Goal: Consume media (video, audio)

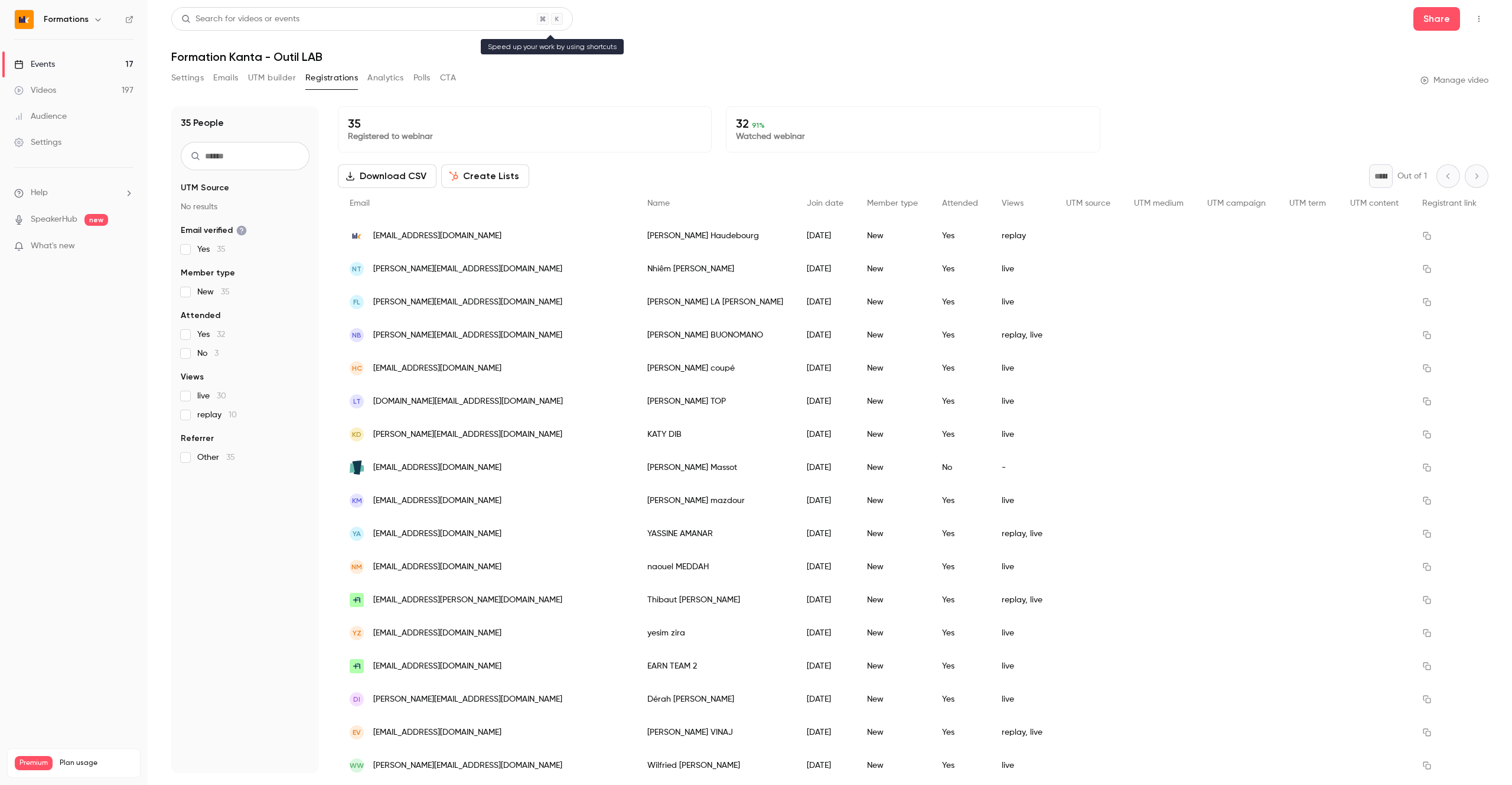
click at [441, 25] on div "Search for videos or events" at bounding box center [372, 19] width 402 height 23
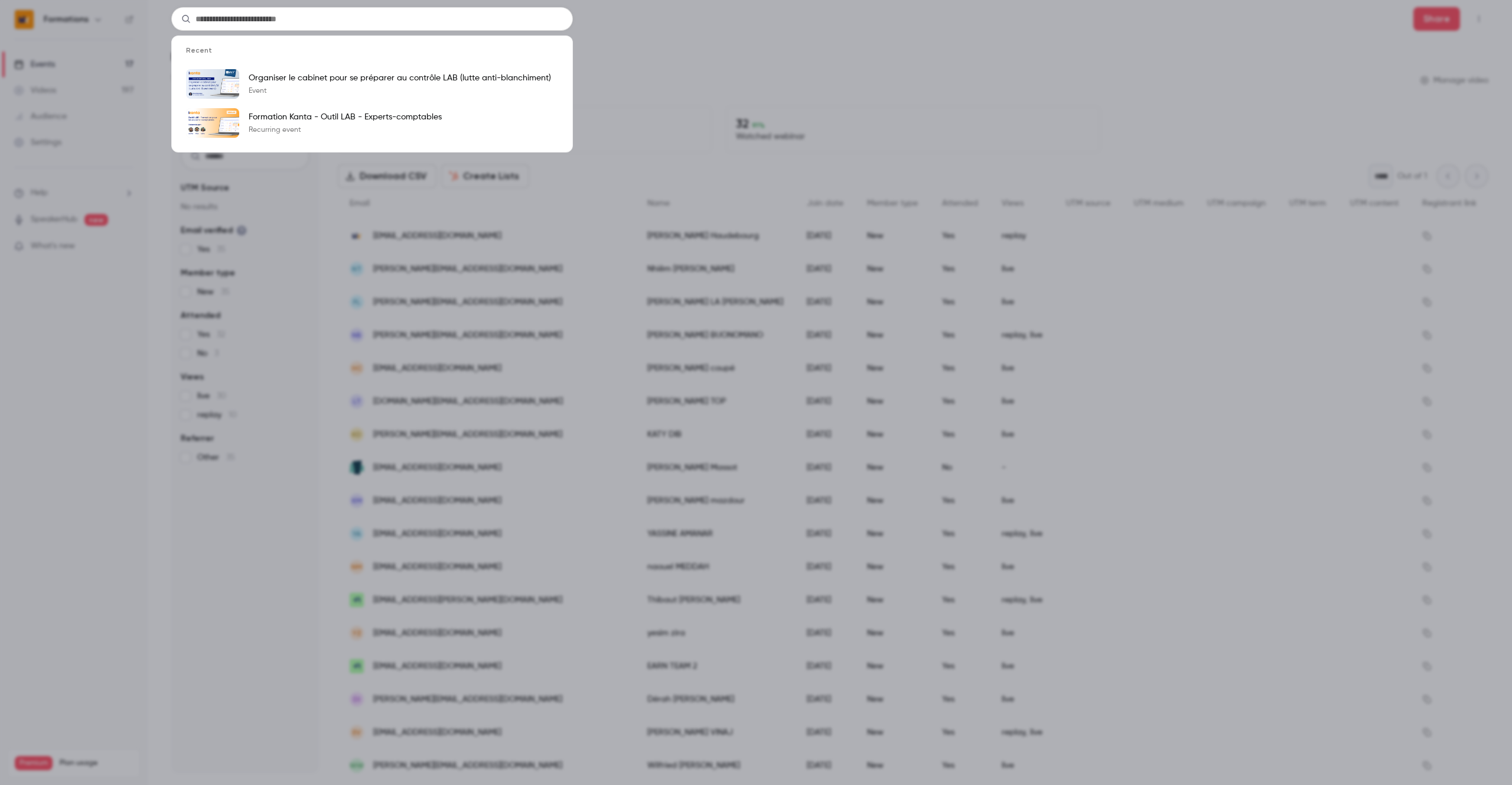
click at [201, 21] on input "text" at bounding box center [372, 19] width 402 height 23
click at [834, 62] on div "Recent Organiser le cabinet pour se préparer au contrôle LAB (lutte anti-blanch…" at bounding box center [756, 393] width 1512 height 785
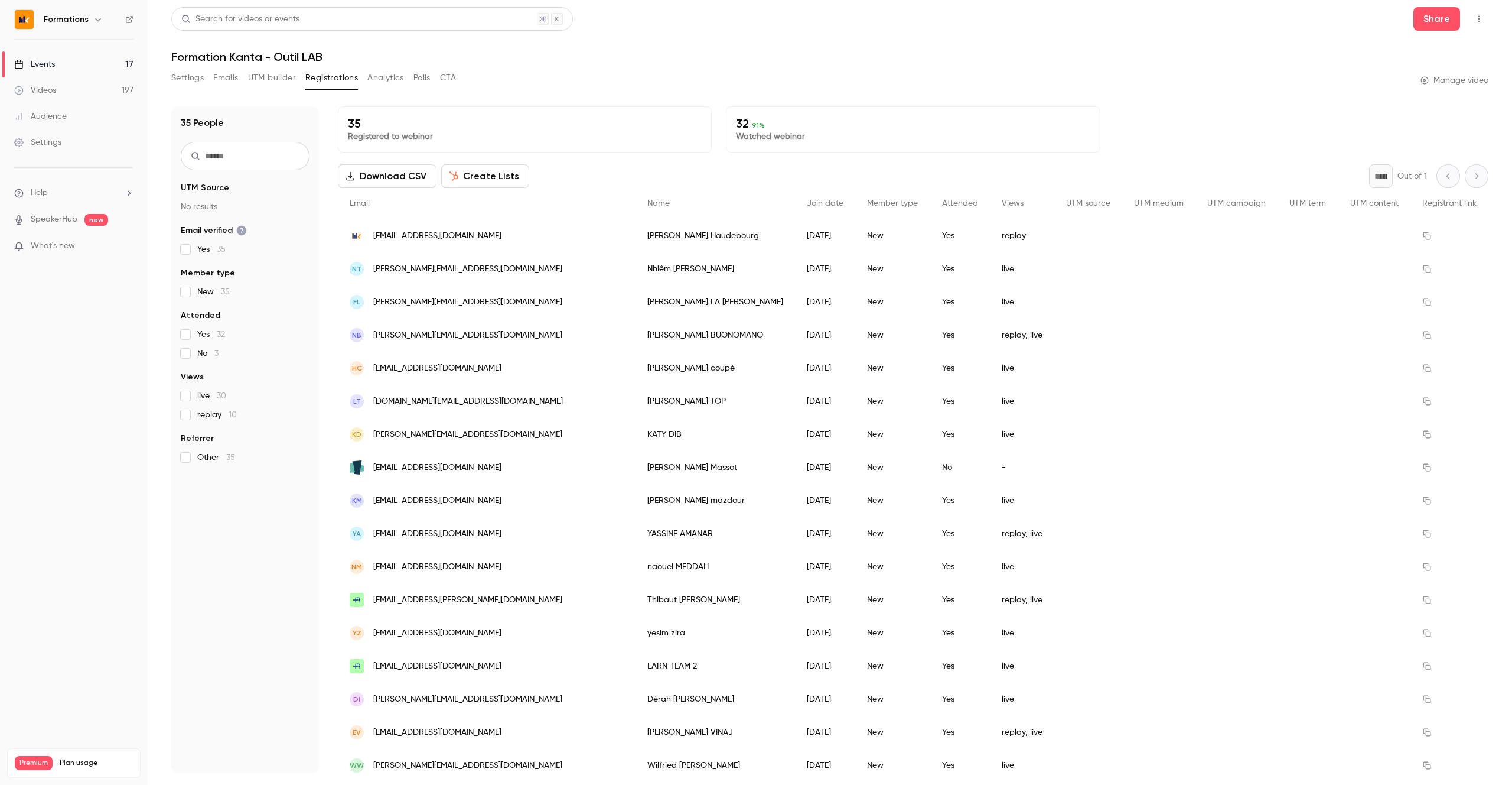
click at [77, 26] on div "Formations" at bounding box center [74, 20] width 119 height 20
click at [80, 21] on h6 "Formations" at bounding box center [66, 20] width 45 height 12
click at [101, 17] on icon "button" at bounding box center [98, 20] width 10 height 10
click at [73, 112] on span "Switch channel" at bounding box center [73, 108] width 60 height 13
click at [77, 204] on div "Kanta" at bounding box center [110, 202] width 135 height 12
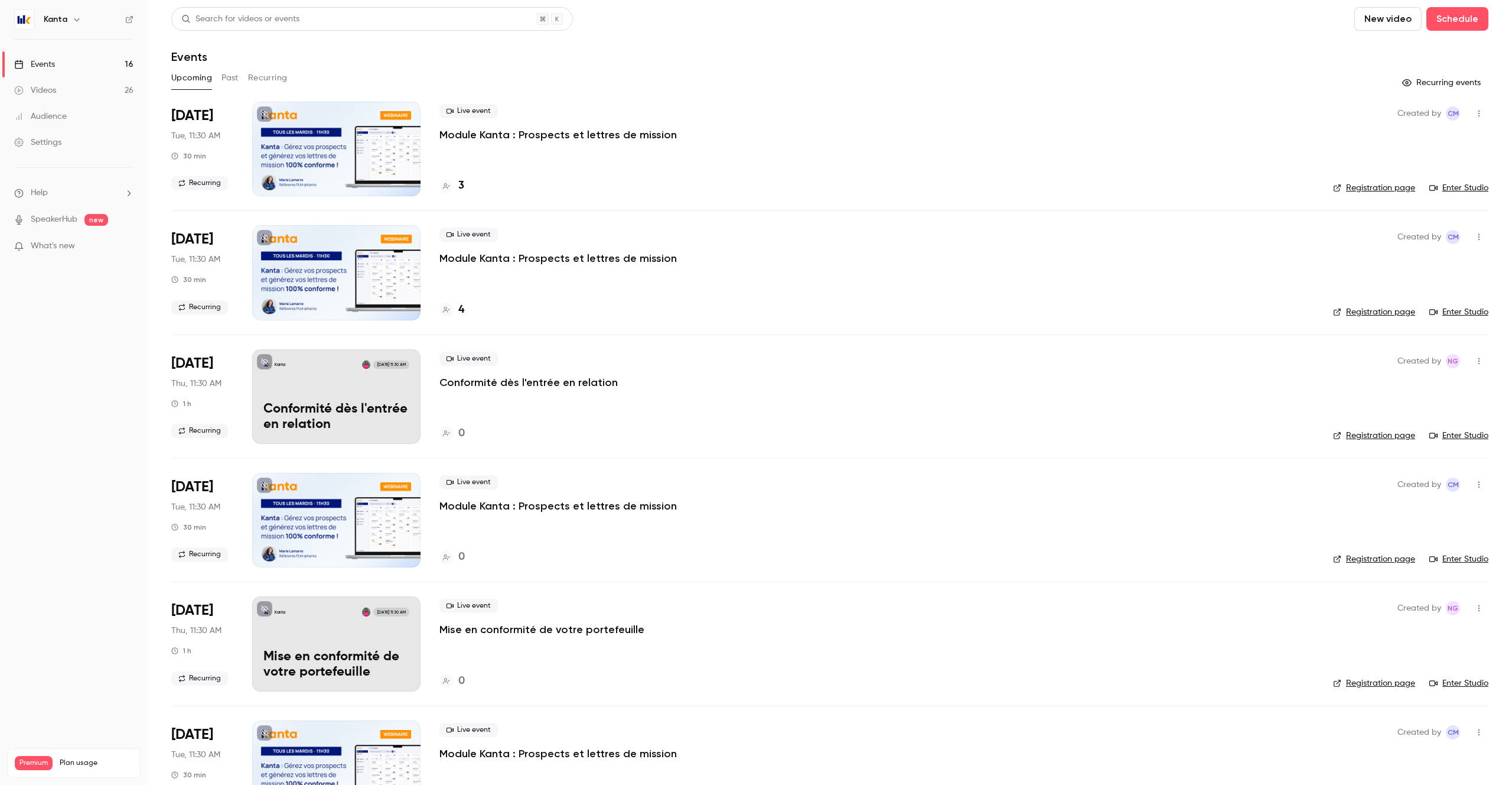
click at [225, 78] on button "Past" at bounding box center [230, 78] width 17 height 19
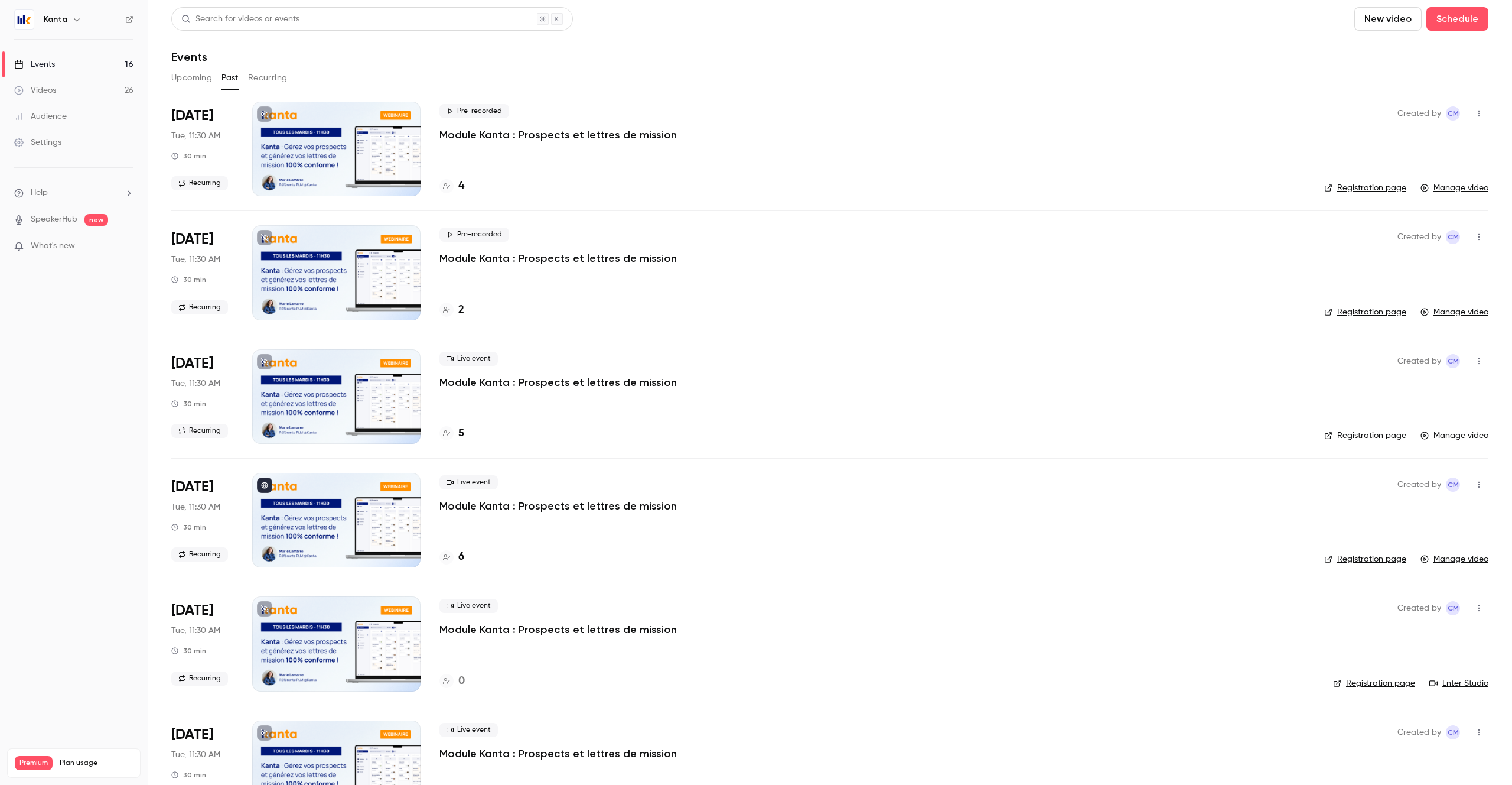
drag, startPoint x: 479, startPoint y: 163, endPoint x: 461, endPoint y: 174, distance: 21.1
click at [478, 164] on div "Pre-recorded Module Kanta : Prospects et lettres de mission 4" at bounding box center [873, 149] width 866 height 95
click at [452, 185] on div at bounding box center [447, 186] width 14 height 14
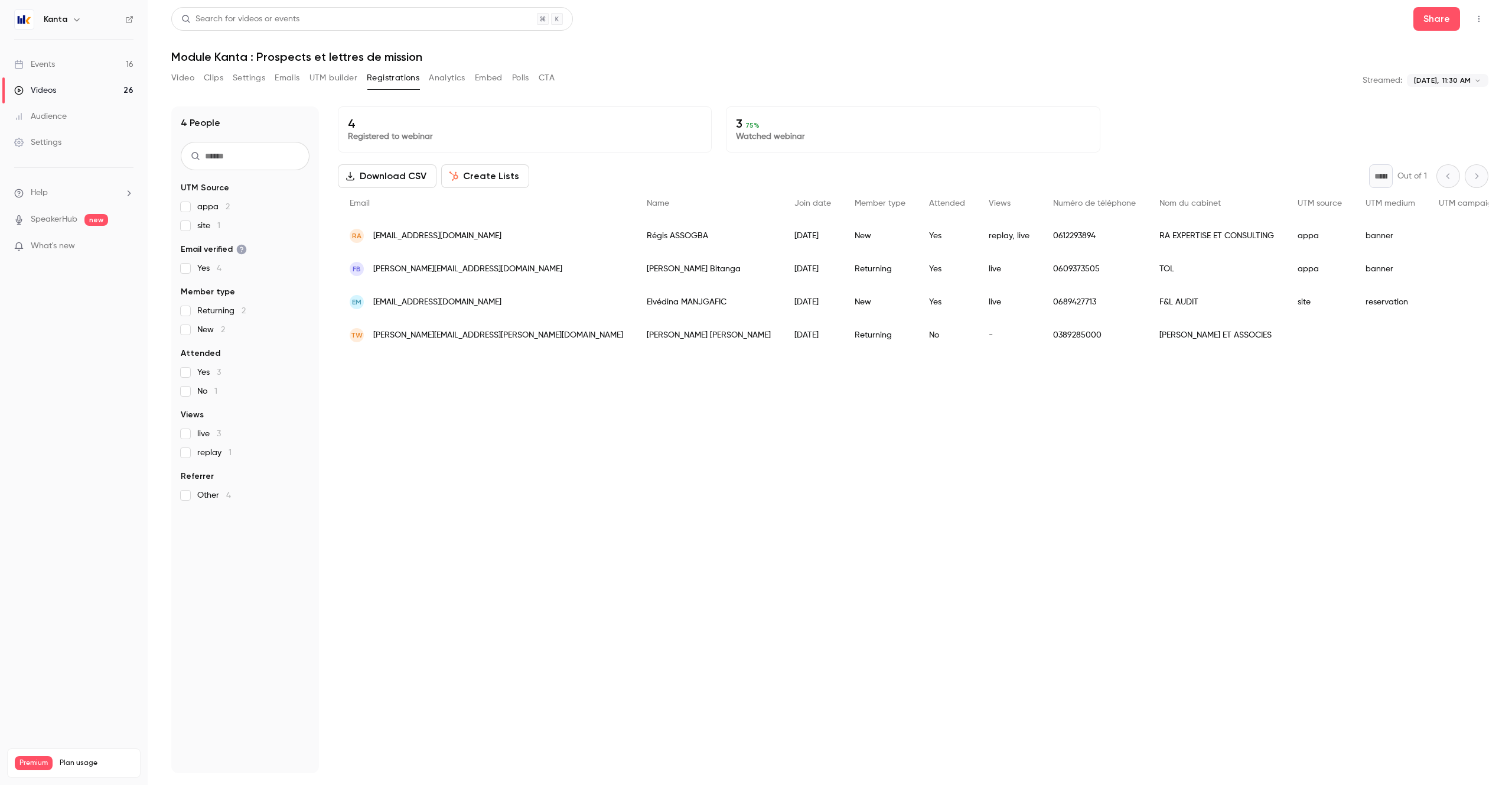
click at [482, 76] on button "Embed" at bounding box center [489, 78] width 28 height 19
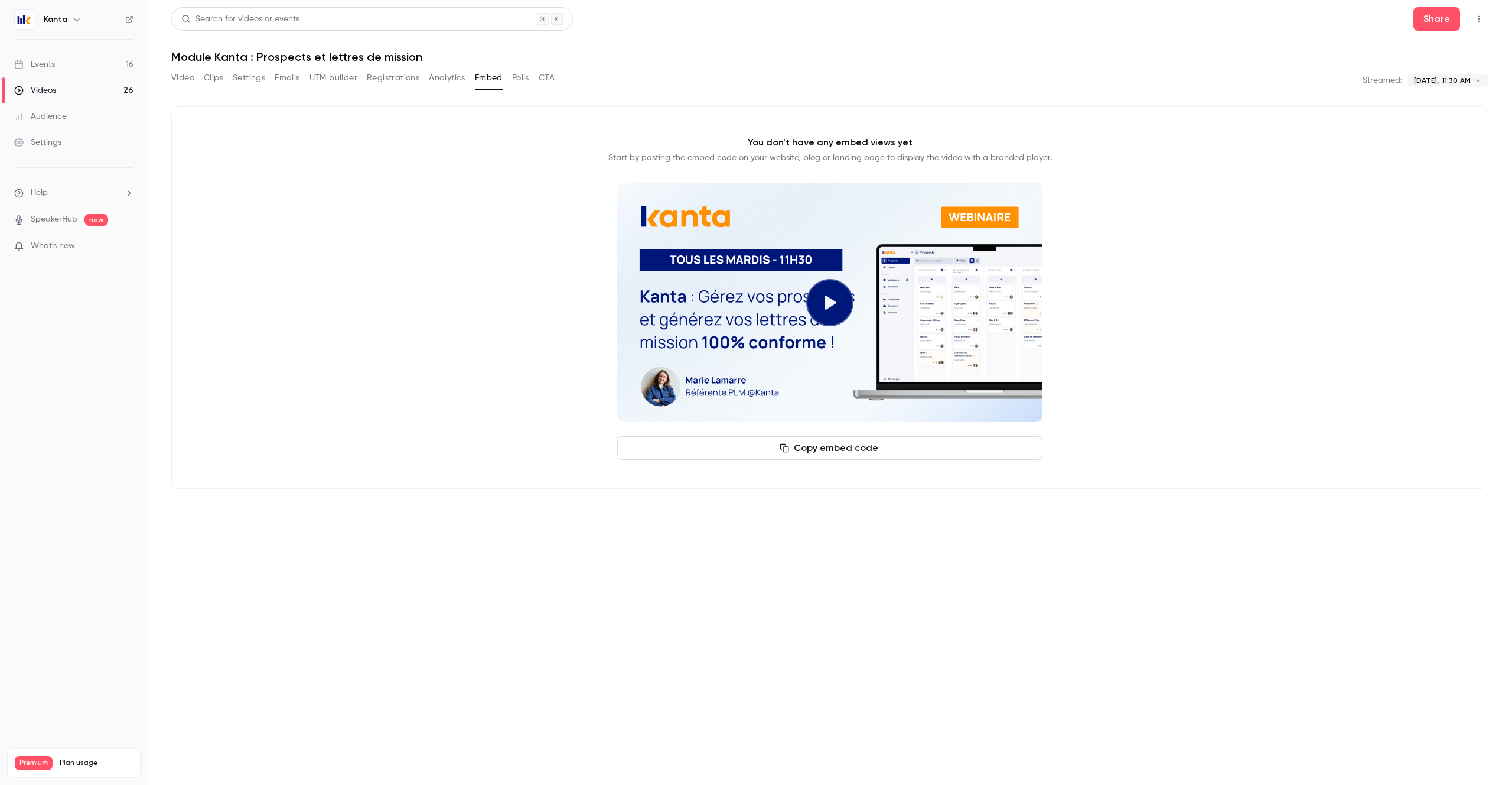
click at [450, 77] on button "Analytics" at bounding box center [447, 78] width 37 height 19
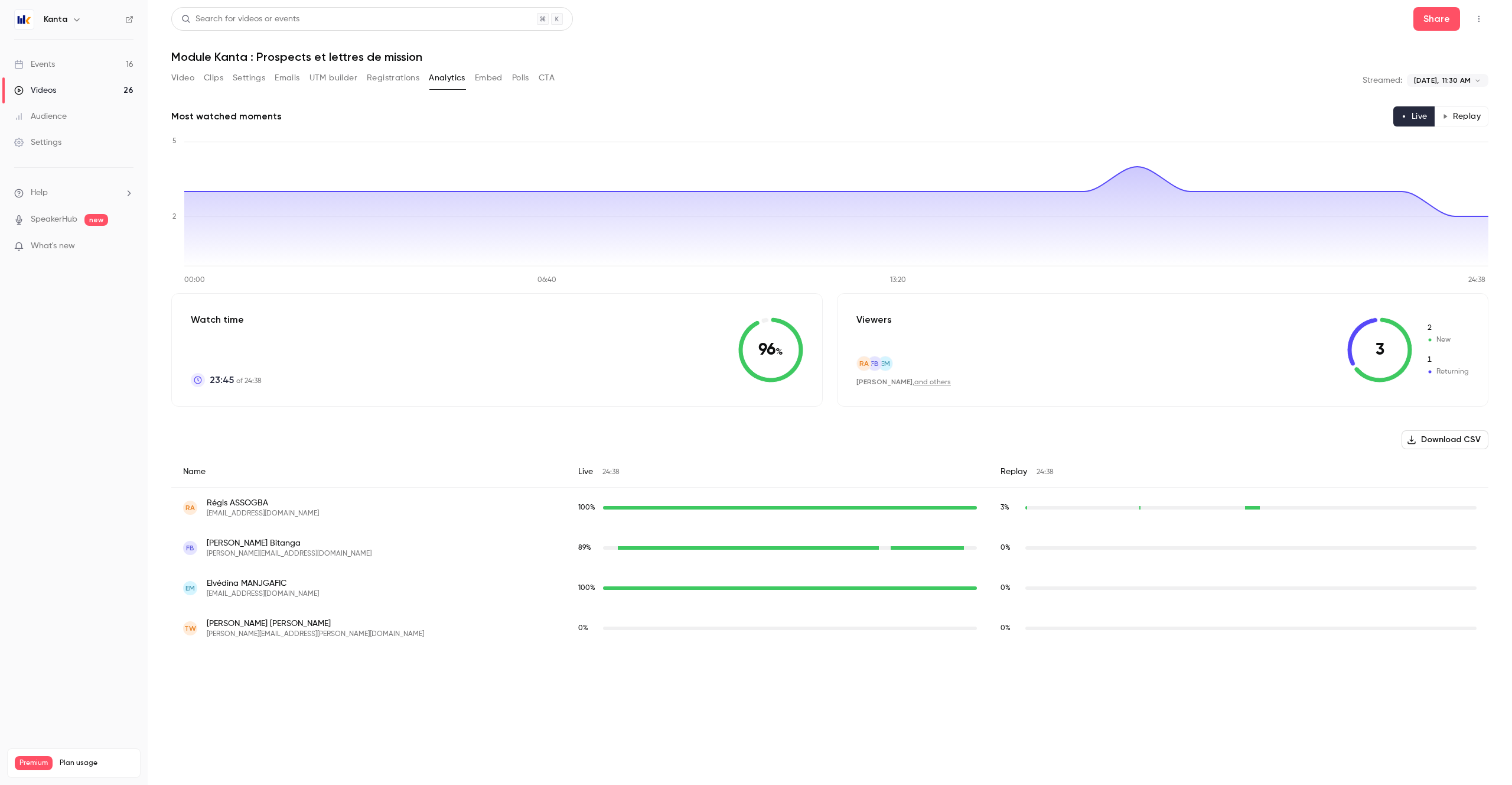
click at [373, 72] on button "Registrations" at bounding box center [393, 78] width 53 height 19
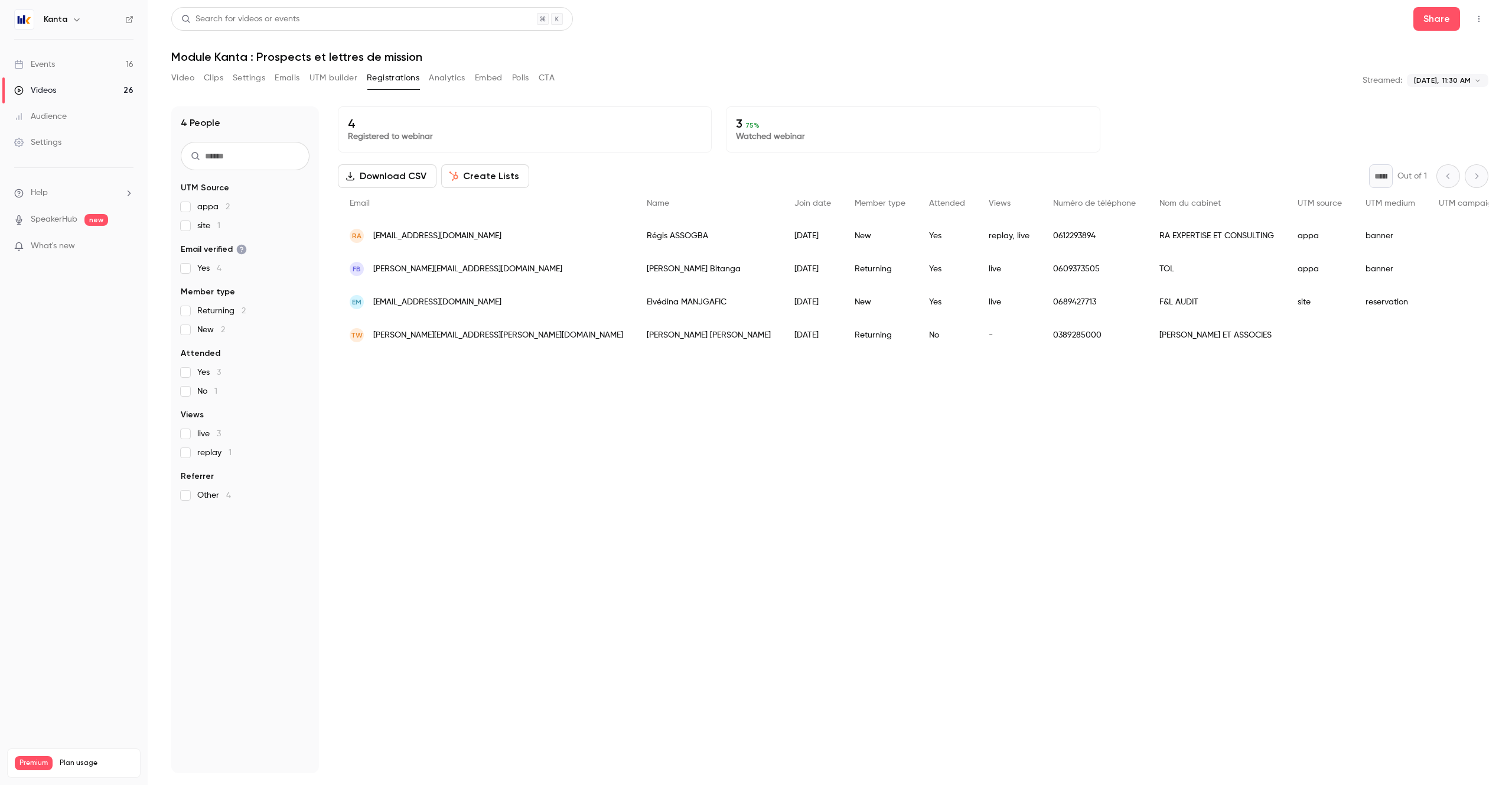
click at [218, 82] on button "Clips" at bounding box center [213, 78] width 20 height 19
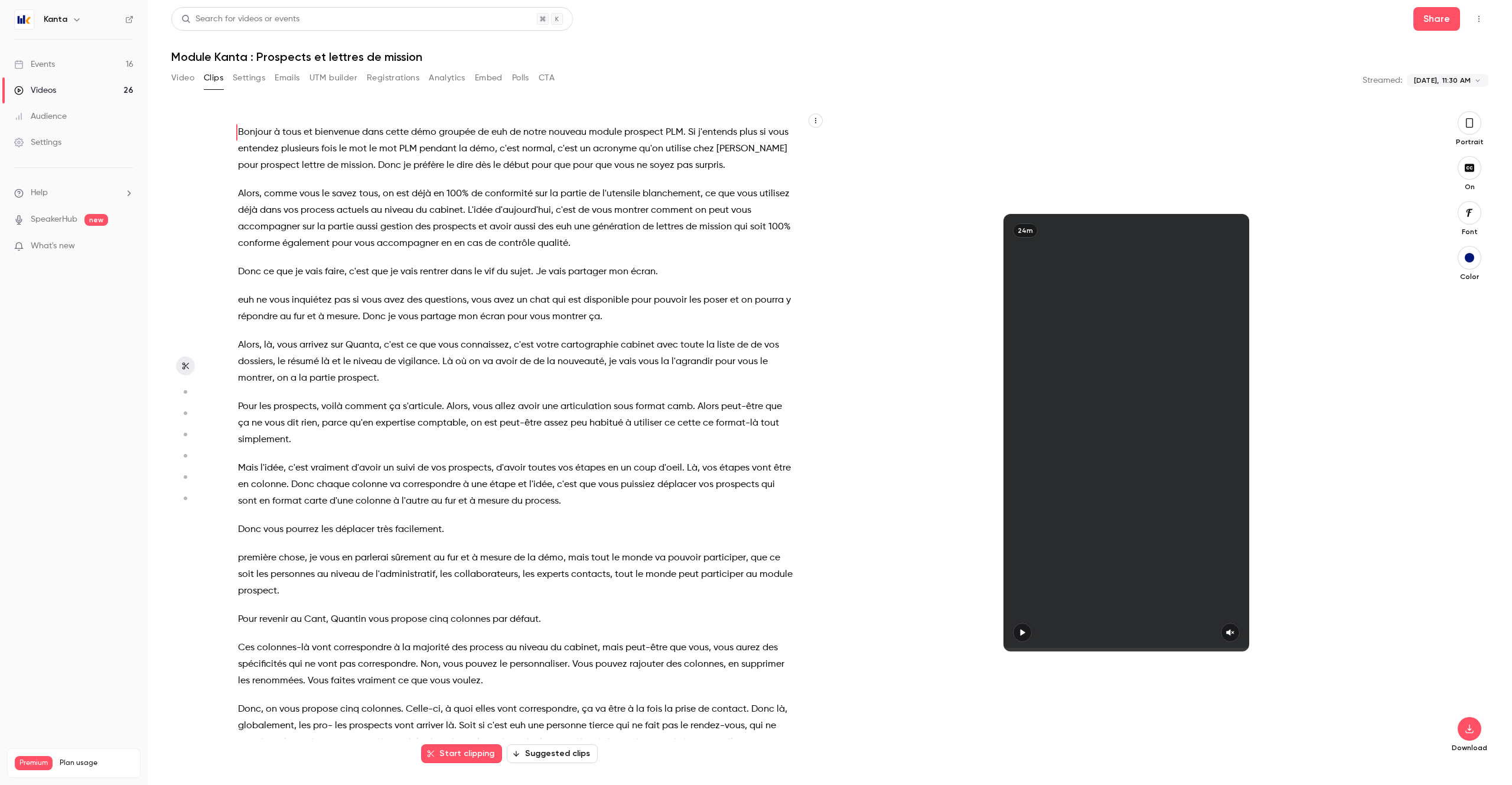
click at [188, 78] on button "Video" at bounding box center [183, 78] width 23 height 19
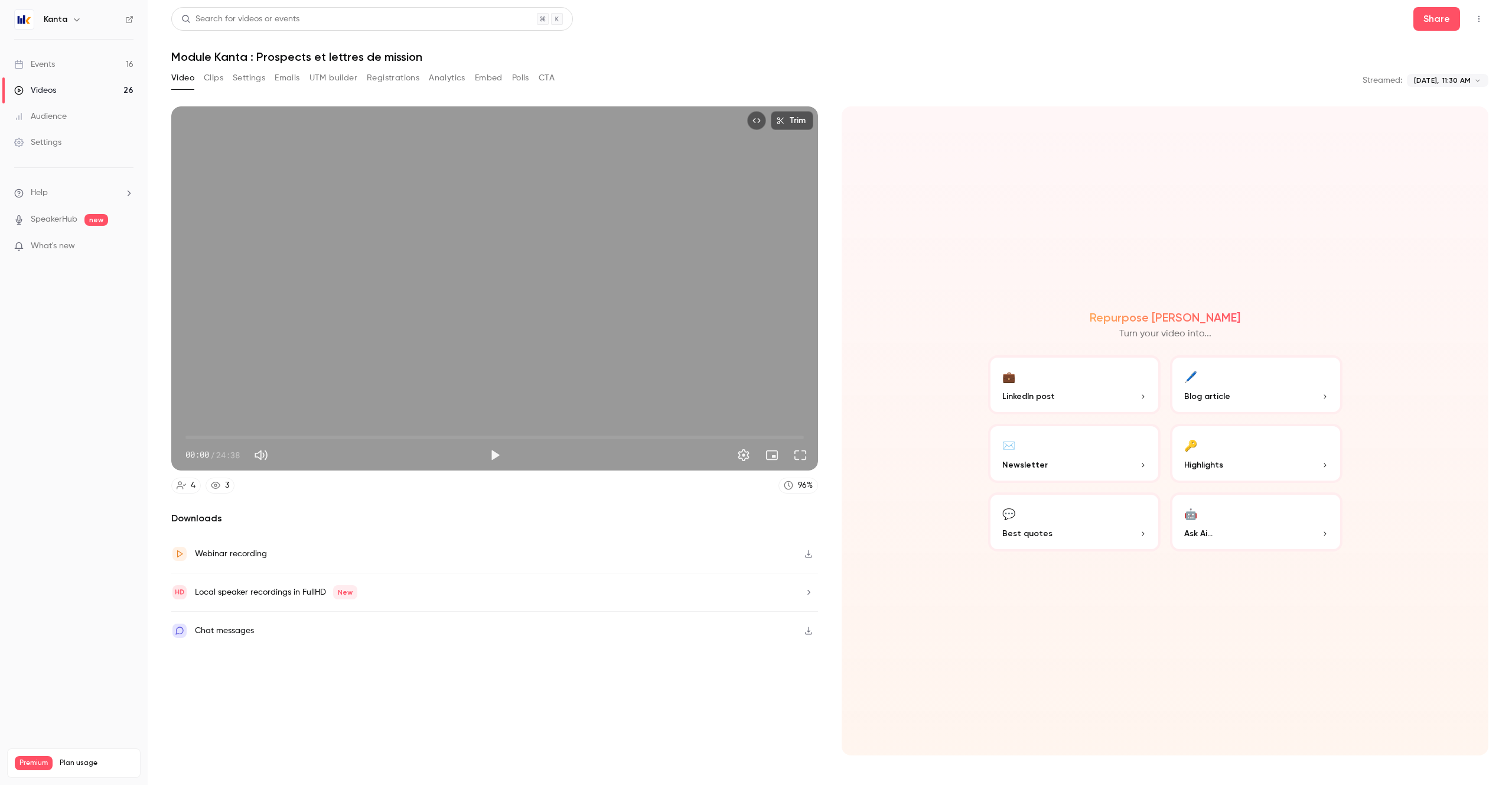
click at [398, 318] on div "Trim 00:00 00:00 / 24:38" at bounding box center [495, 288] width 647 height 364
click at [799, 455] on button "Full screen" at bounding box center [800, 455] width 23 height 23
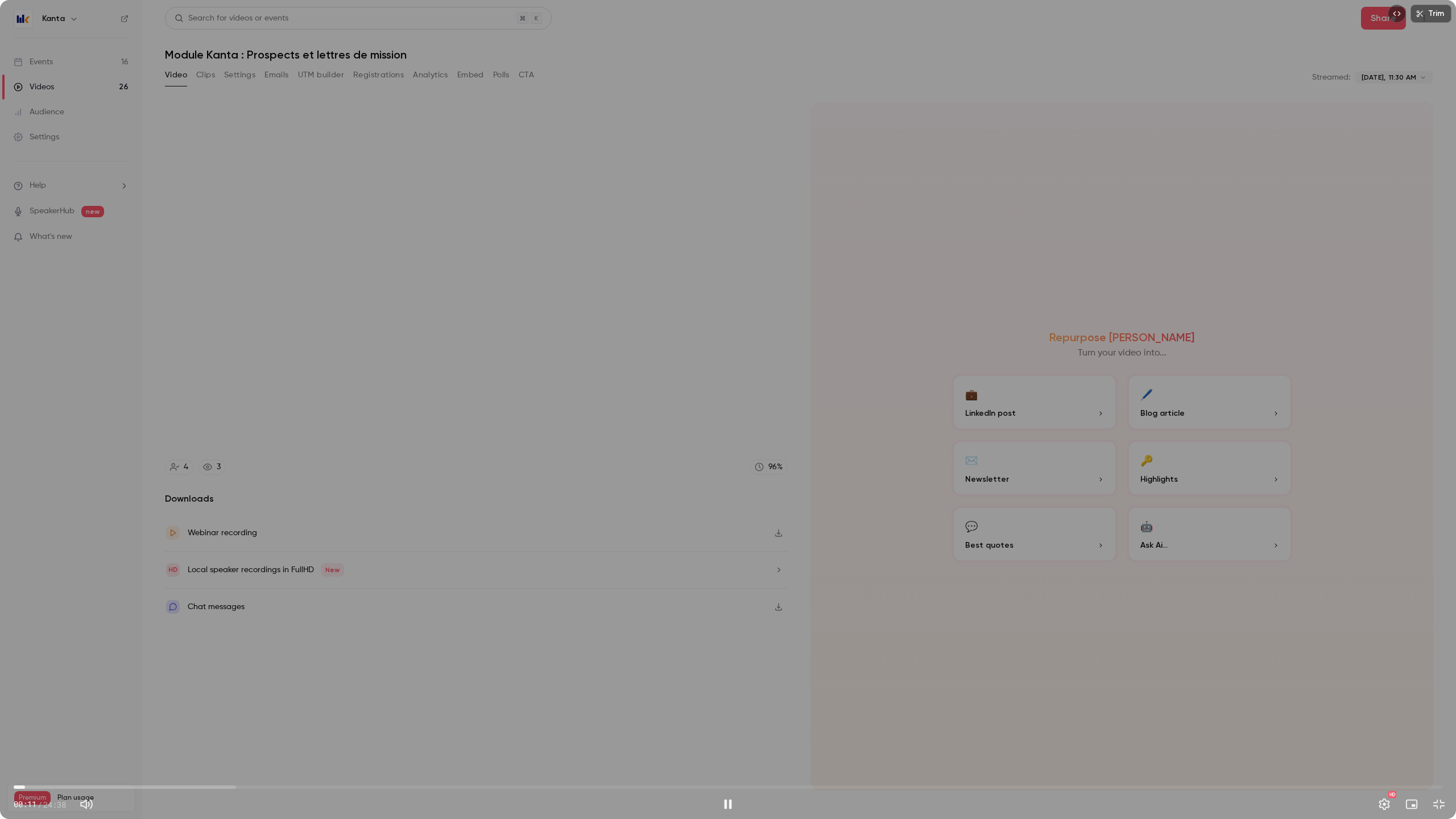
click at [1297, 755] on span "00:11" at bounding box center [728, 787] width 1429 height 18
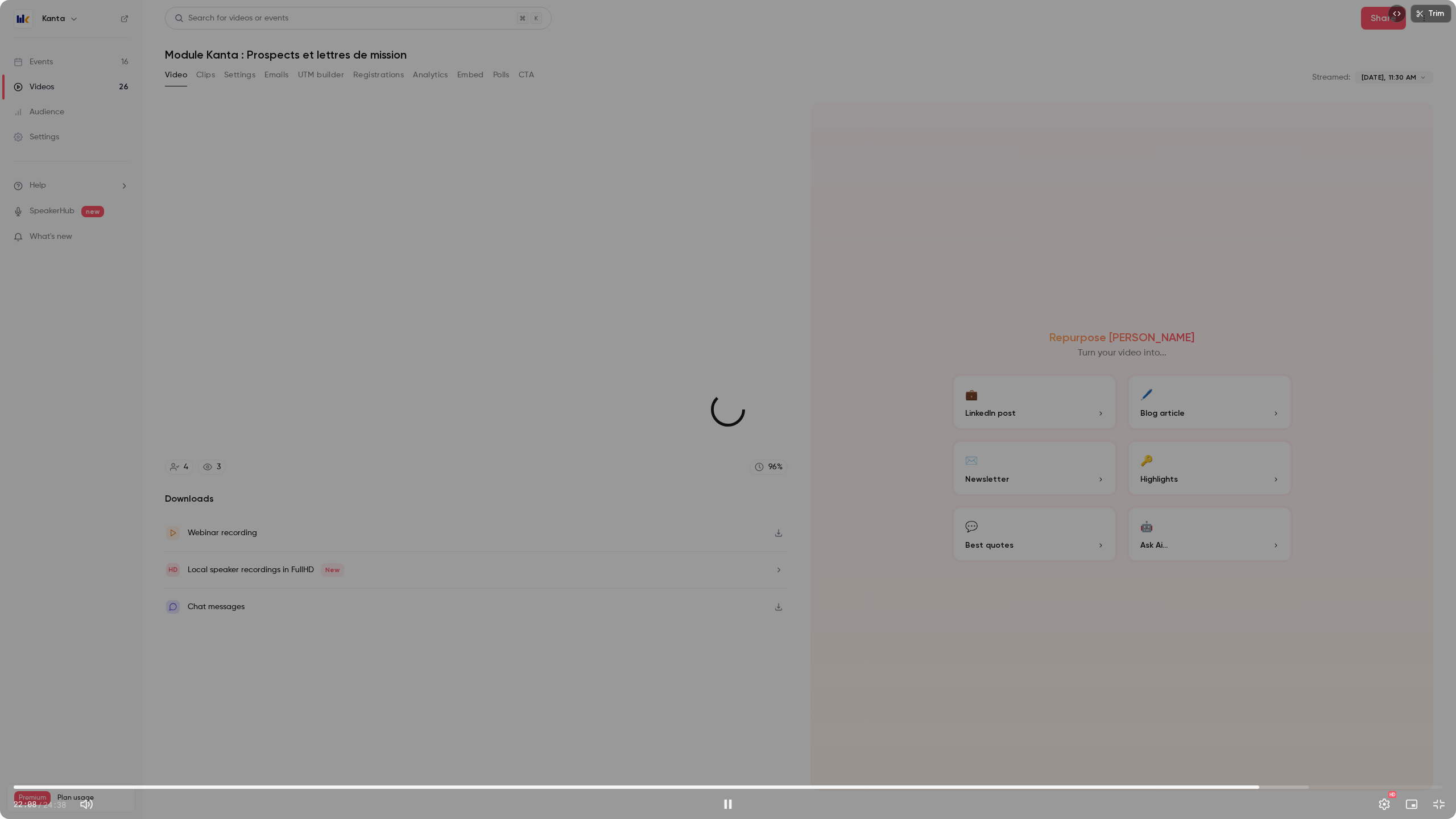
click at [1259, 755] on span "21:28" at bounding box center [728, 787] width 1429 height 18
click at [1184, 755] on div "HD" at bounding box center [1095, 805] width 711 height 18
click at [1171, 755] on span "19:57" at bounding box center [728, 787] width 1429 height 18
click at [641, 396] on div "Trim 21:57 21:57 / 24:38 HD" at bounding box center [728, 410] width 1456 height 819
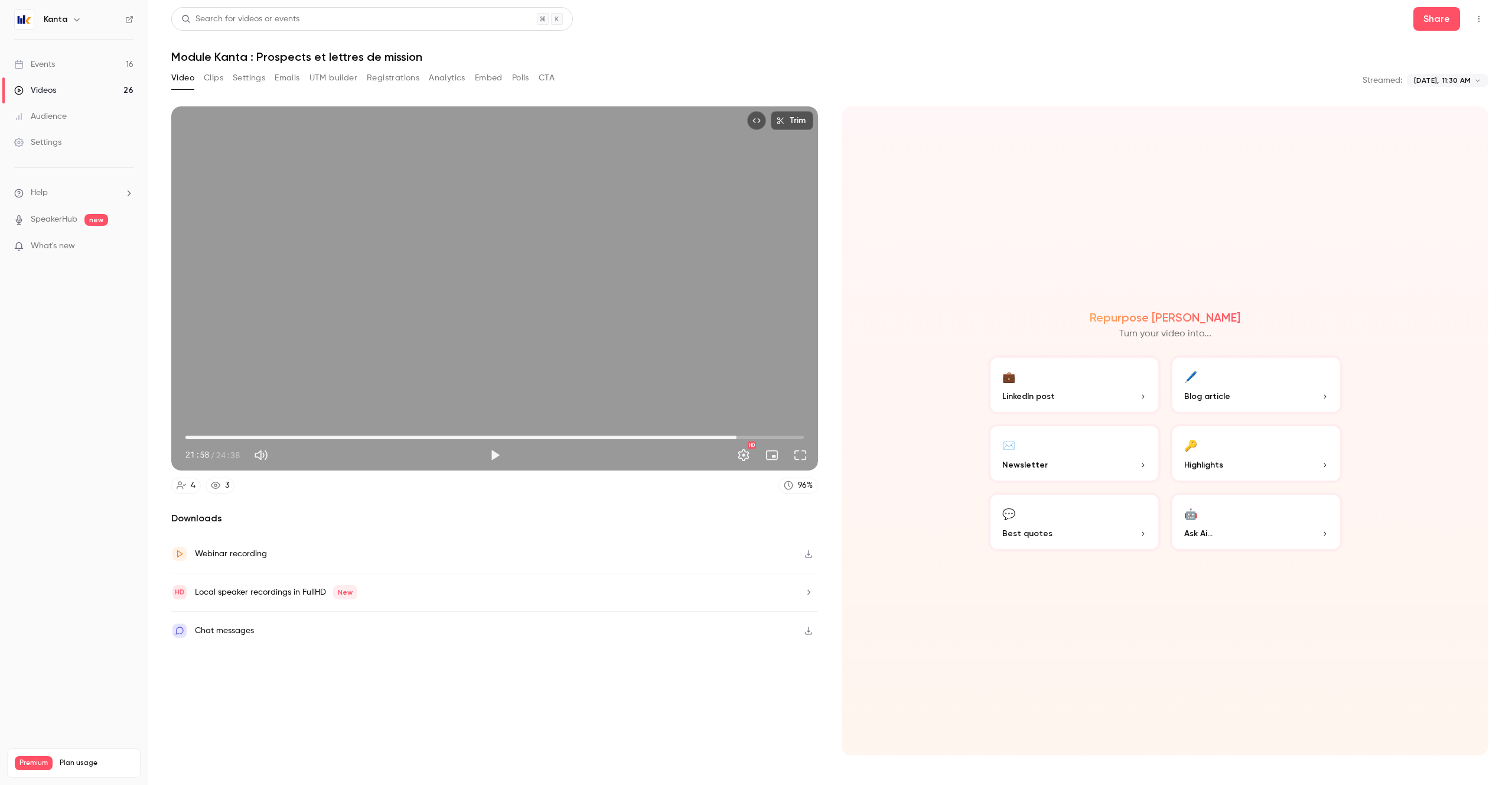
click at [617, 319] on div "Trim 21:58 21:58 / 24:38 HD" at bounding box center [495, 288] width 647 height 364
click at [730, 436] on span "21:40" at bounding box center [495, 437] width 618 height 19
click at [722, 437] on span "21:23" at bounding box center [495, 437] width 618 height 19
click at [711, 437] on span "21:26" at bounding box center [495, 437] width 618 height 19
click at [512, 354] on div "Trim 21:15 21:15 / 24:38 HD" at bounding box center [495, 288] width 647 height 364
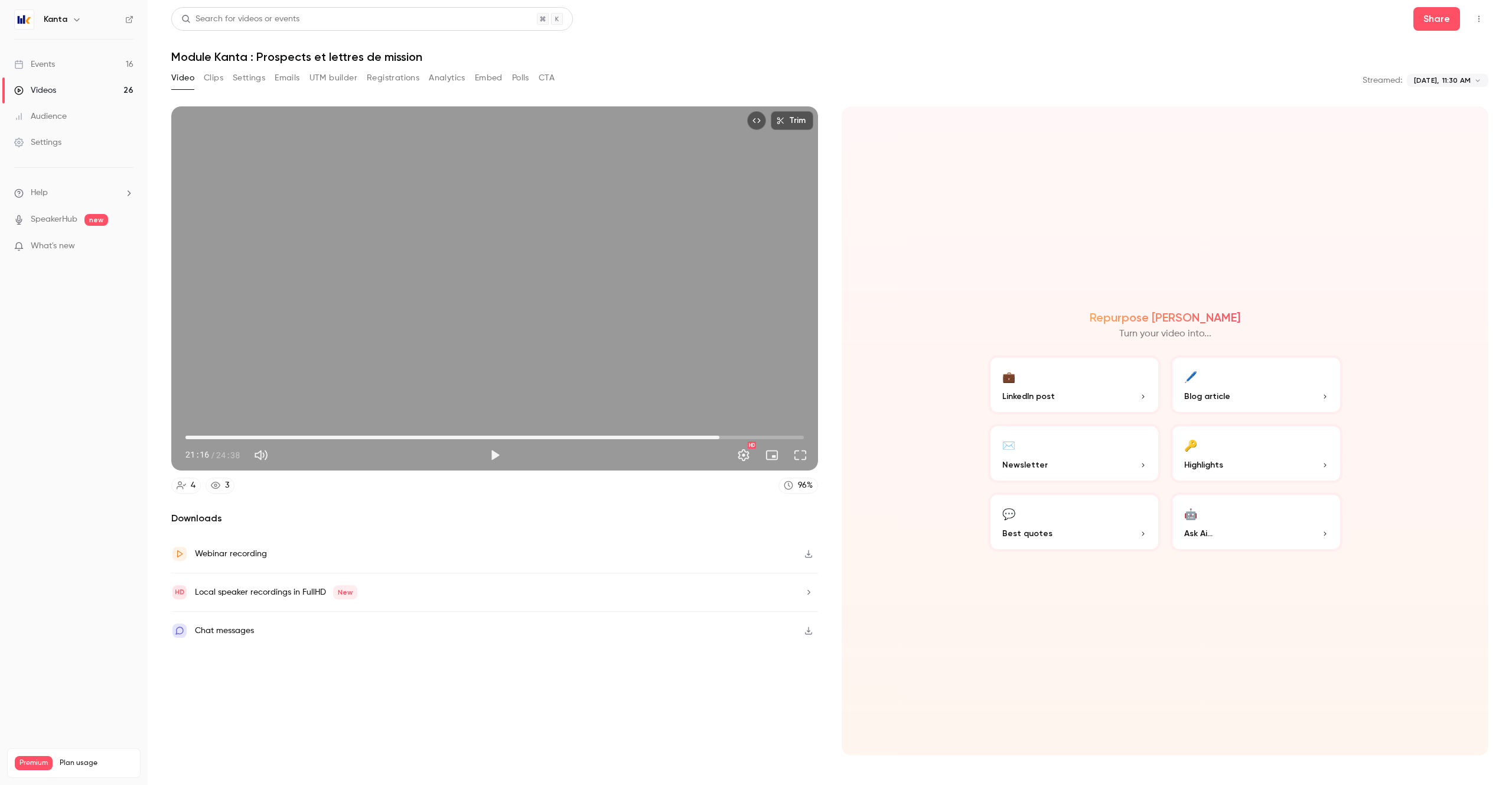
click at [527, 282] on div "Trim 21:16 21:16 / 24:38 HD" at bounding box center [495, 288] width 647 height 364
click at [712, 436] on span "20:58" at bounding box center [495, 437] width 618 height 19
click at [470, 325] on div "Trim 21:19 21:19 / 24:38 HD" at bounding box center [495, 288] width 647 height 364
click at [489, 354] on div "Trim 21:19 21:19 / 24:38 HD" at bounding box center [495, 288] width 647 height 364
click at [409, 309] on div "Trim 21:26 21:26 / 24:38 HD" at bounding box center [495, 288] width 647 height 364
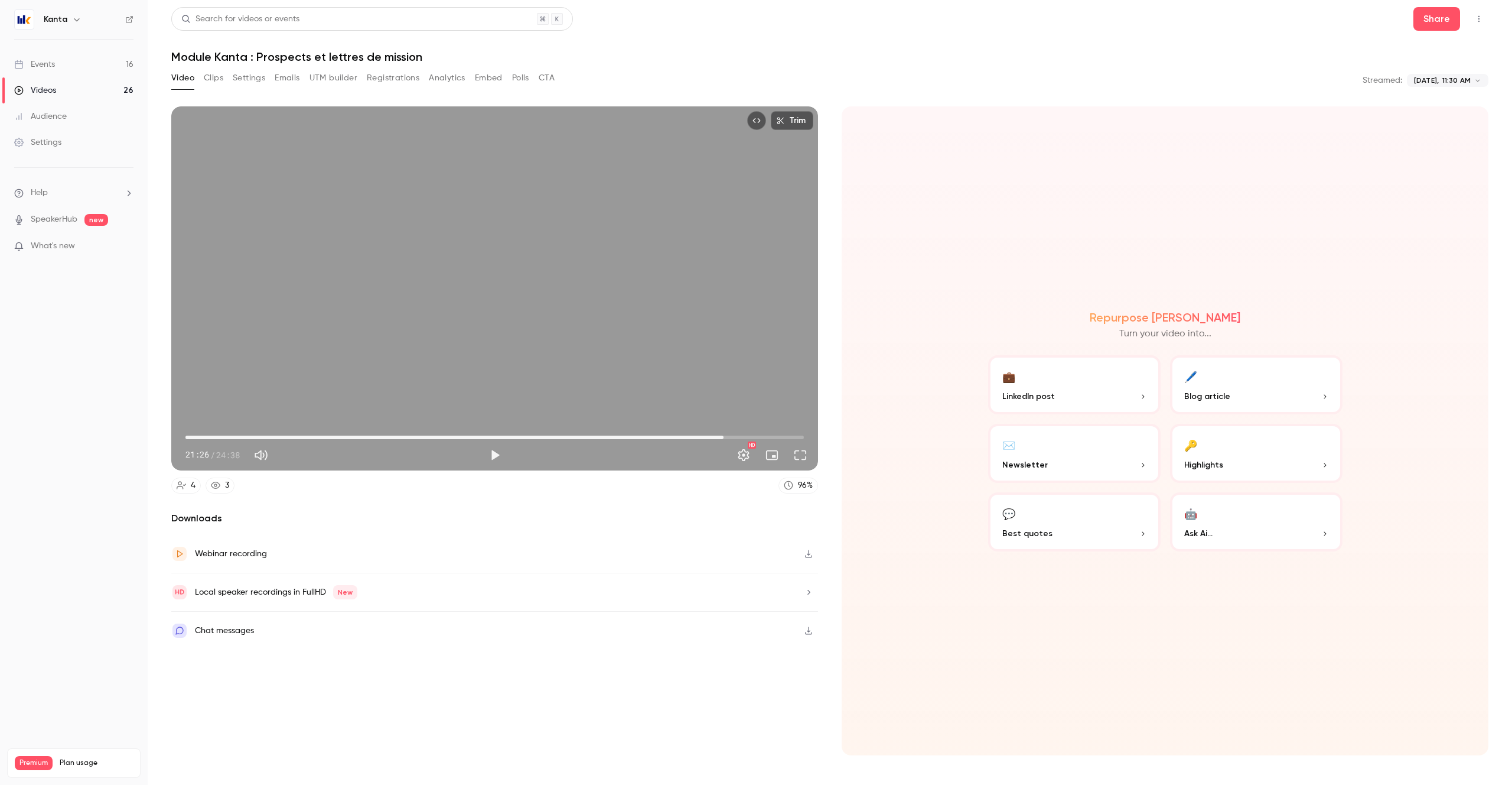
click at [496, 356] on div "Trim 21:26 21:26 / 24:38 HD" at bounding box center [495, 288] width 647 height 364
click at [800, 452] on button "Full screen" at bounding box center [800, 455] width 23 height 23
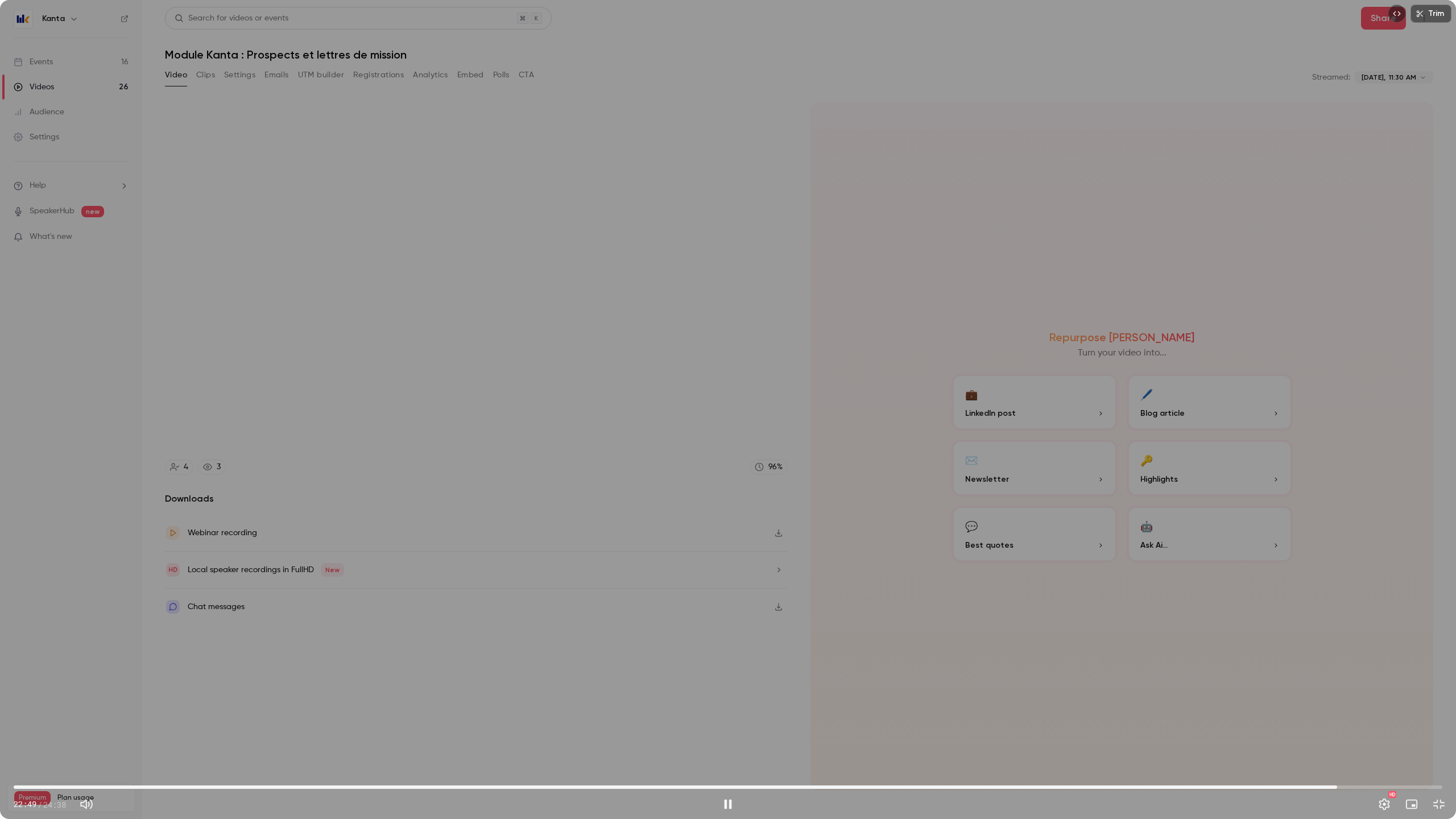
click at [643, 441] on div "Trim 22:49 22:49 / 24:38 HD" at bounding box center [728, 410] width 1456 height 819
click at [1312, 755] on span "22:49" at bounding box center [728, 787] width 1429 height 18
click at [1106, 615] on div "Trim 22:23 22:23 / 24:38 HD" at bounding box center [728, 410] width 1456 height 819
click at [1413, 755] on span "23:52" at bounding box center [728, 787] width 1429 height 18
click at [1412, 755] on span "24:08" at bounding box center [1414, 787] width 3 height 3
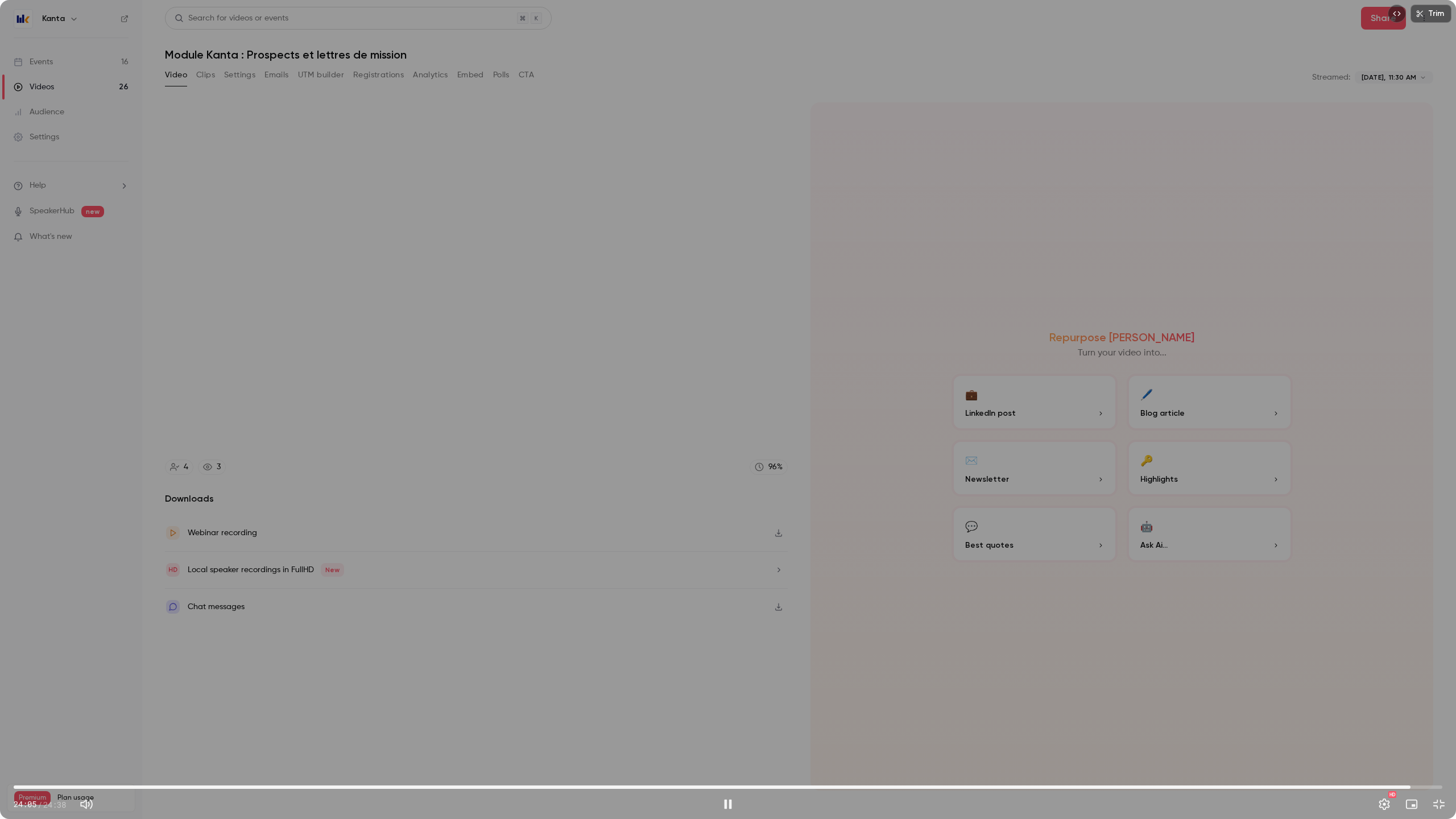
click at [1421, 755] on span "24:05" at bounding box center [728, 787] width 1429 height 18
click at [1428, 755] on span "24:23" at bounding box center [728, 787] width 1429 height 18
click at [1436, 755] on span "24:23" at bounding box center [728, 787] width 1429 height 18
click at [1274, 731] on div "Trim 24:32 24:32 / 24:38 HD" at bounding box center [728, 410] width 1456 height 819
click at [1398, 755] on span "23:52" at bounding box center [728, 787] width 1429 height 18
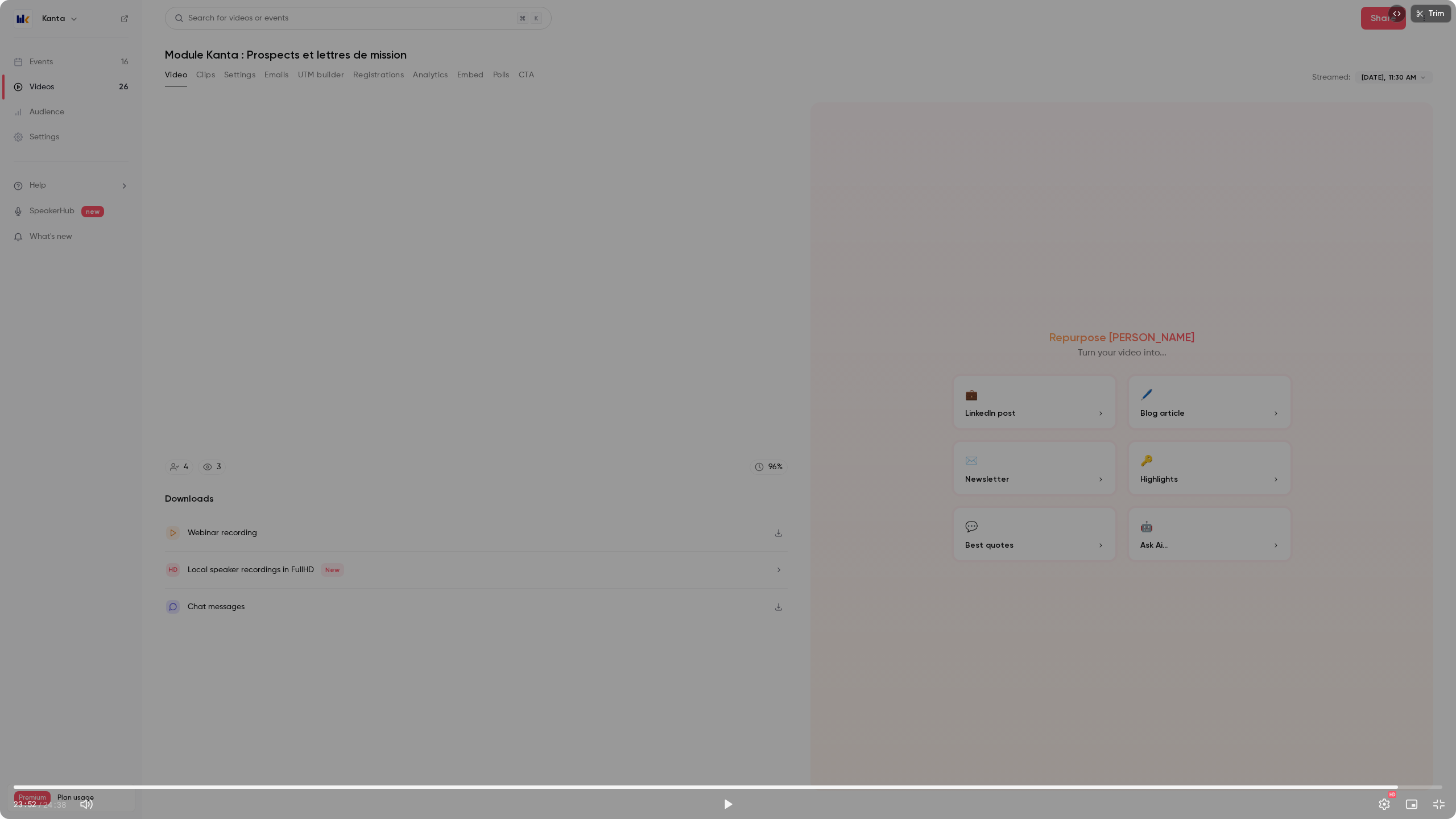
click at [1282, 715] on div "Trim 23:52 23:52 / 24:38 HD" at bounding box center [728, 410] width 1456 height 819
click at [611, 436] on div "Trim 24:00 24:00 / 24:38 HD" at bounding box center [728, 410] width 1456 height 819
click at [1440, 755] on button "Exit full screen" at bounding box center [1439, 804] width 22 height 22
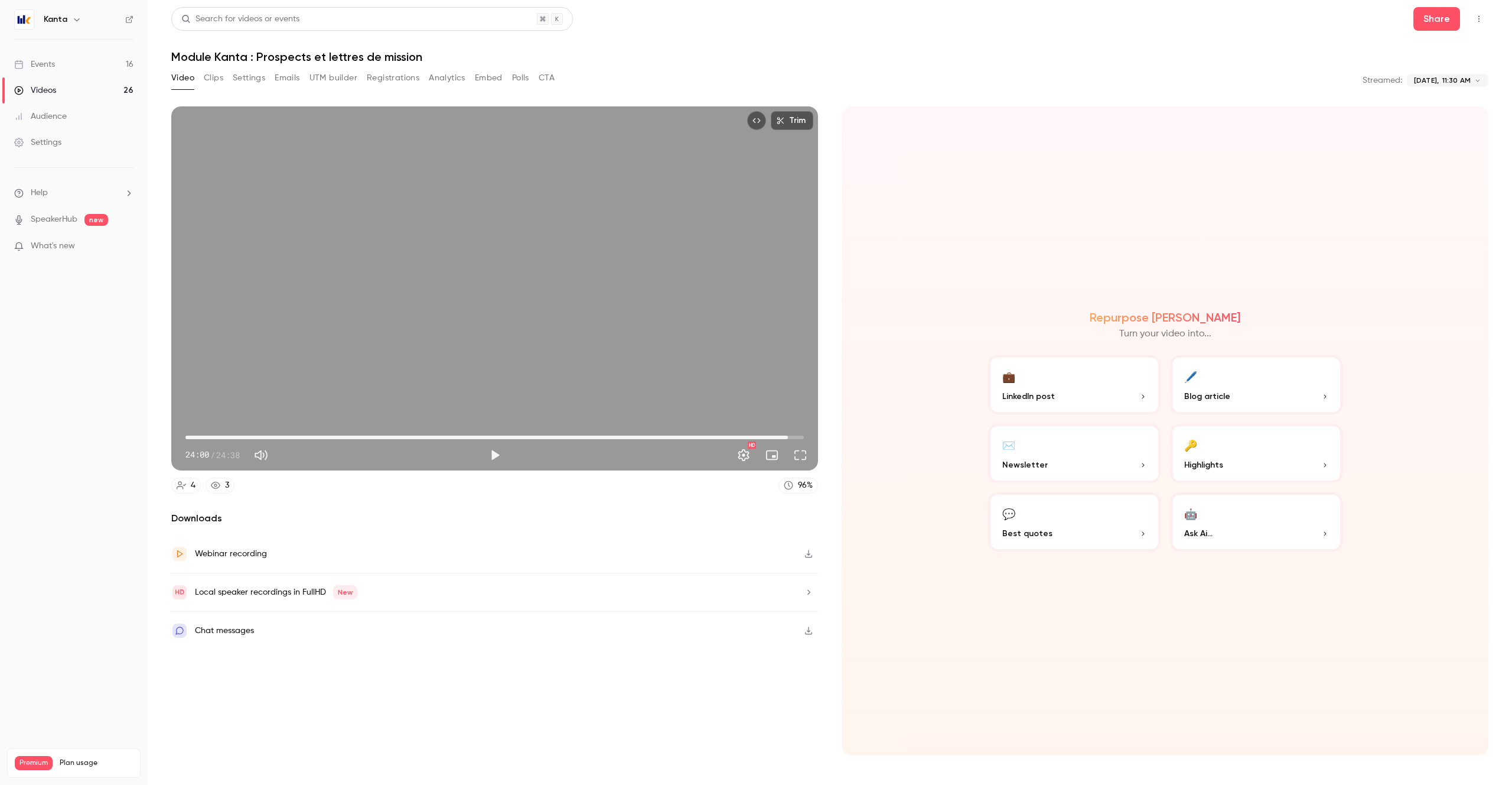
click at [981, 194] on div "Repurpose Ai Turn your video into... 💼 LinkedIn post 🖊️ Blog article ✉️ Newslet…" at bounding box center [1165, 430] width 647 height 649
click at [489, 458] on button "Play" at bounding box center [495, 455] width 23 height 23
click at [742, 436] on span "22:10" at bounding box center [495, 437] width 618 height 19
click at [452, 323] on div "Trim 22:11 22:11 / 24:38 HD" at bounding box center [495, 288] width 647 height 364
type input "****"
